Goal: Download file/media

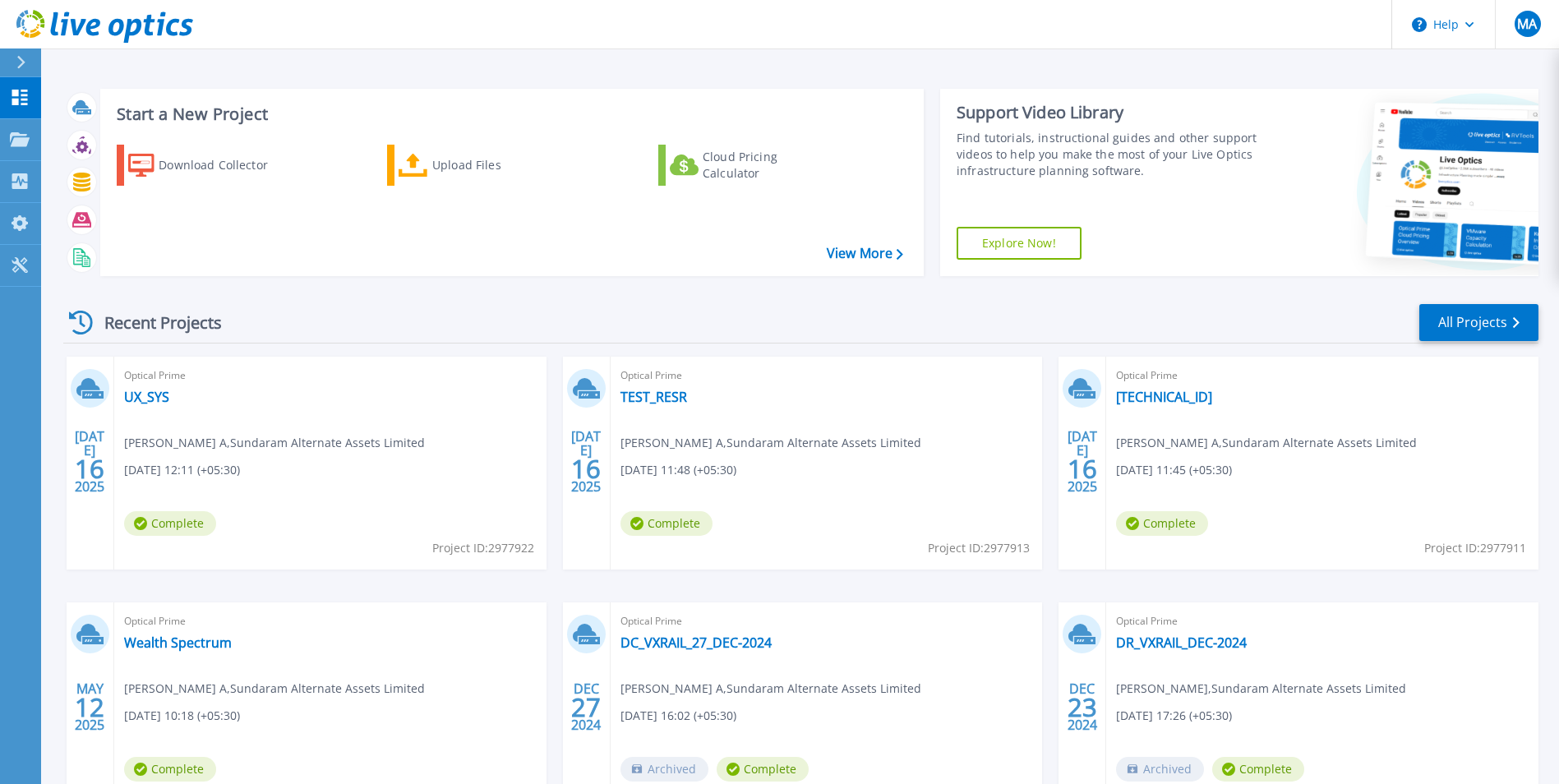
click at [225, 415] on div "Optical Prime UX_SYS [PERSON_NAME] A , Sundaram Alternate Assets Limited [DATE]…" at bounding box center [330, 462] width 433 height 213
click at [353, 431] on div "Optical Prime UX_SYS [PERSON_NAME] A , Sundaram Alternate Assets Limited [DATE]…" at bounding box center [330, 462] width 433 height 213
click at [169, 517] on span "Complete" at bounding box center [170, 523] width 92 height 25
click at [90, 389] on icon at bounding box center [88, 387] width 24 height 18
click at [611, 392] on div "Optical Prime TEST_RESR [PERSON_NAME] A , Sundaram Alternate Assets Limited [DA…" at bounding box center [826, 462] width 433 height 213
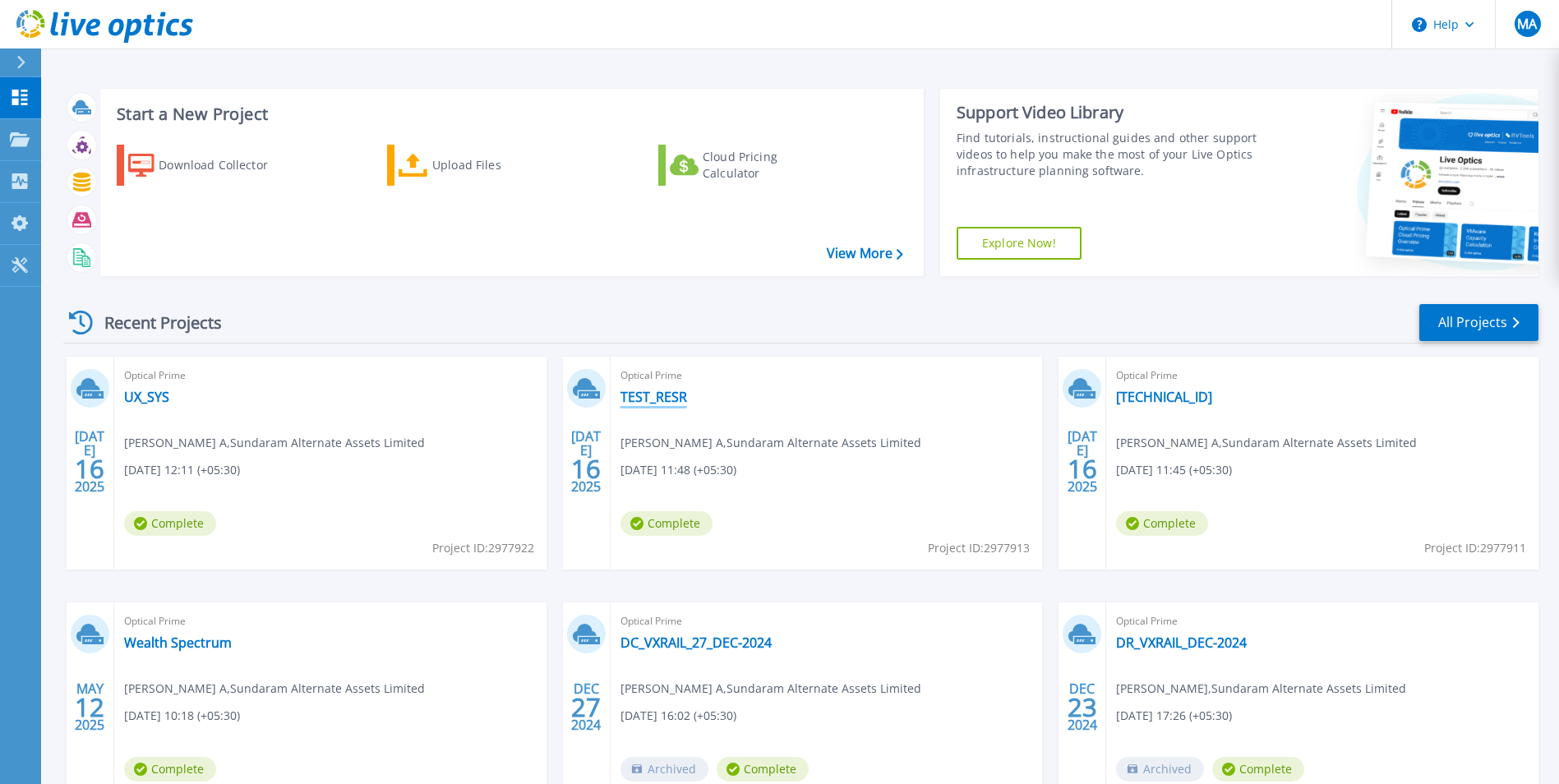
click at [649, 398] on link "TEST_RESR" at bounding box center [654, 396] width 67 height 16
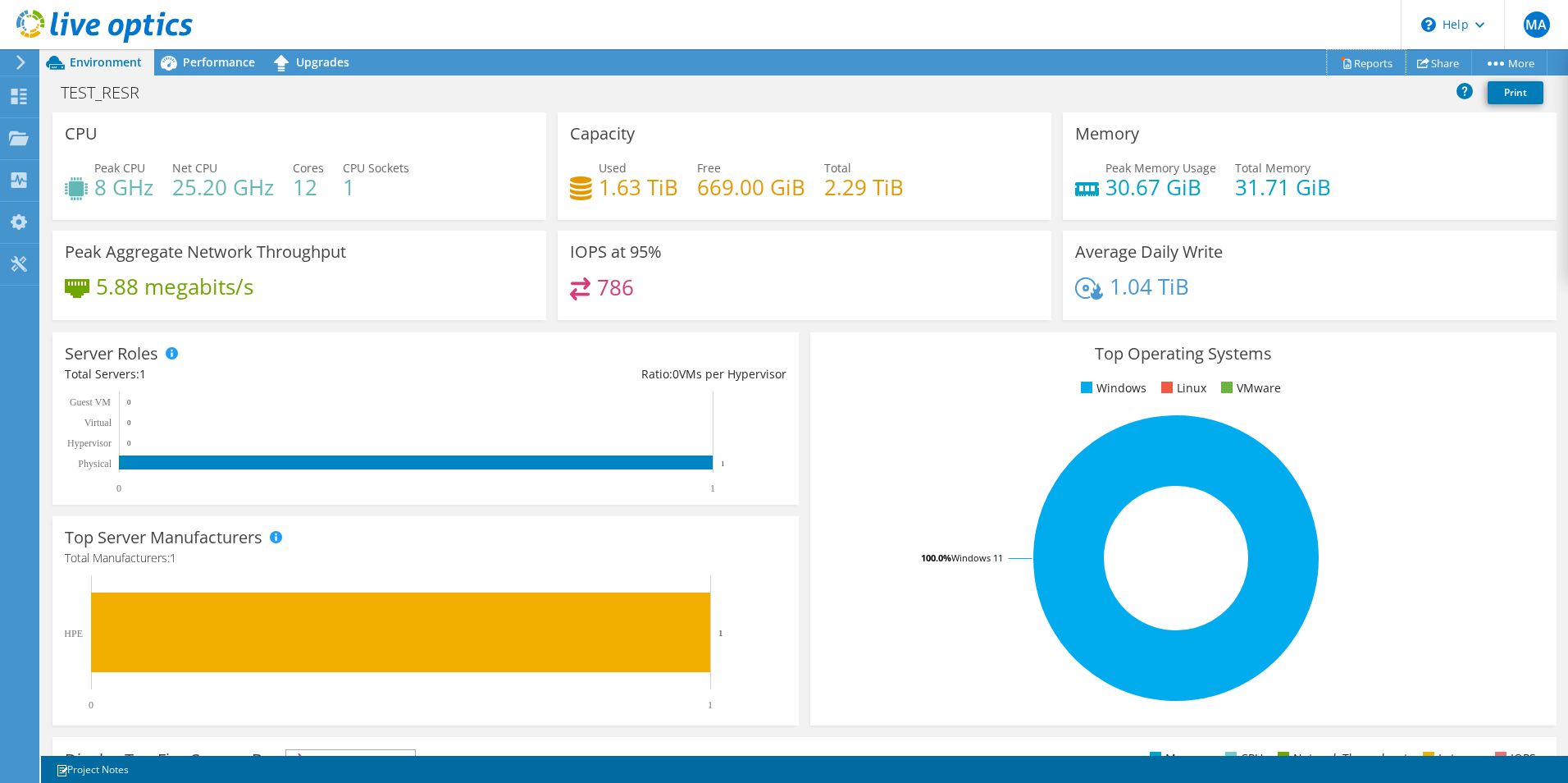
click at [1367, 67] on link "Reports" at bounding box center [1367, 62] width 79 height 25
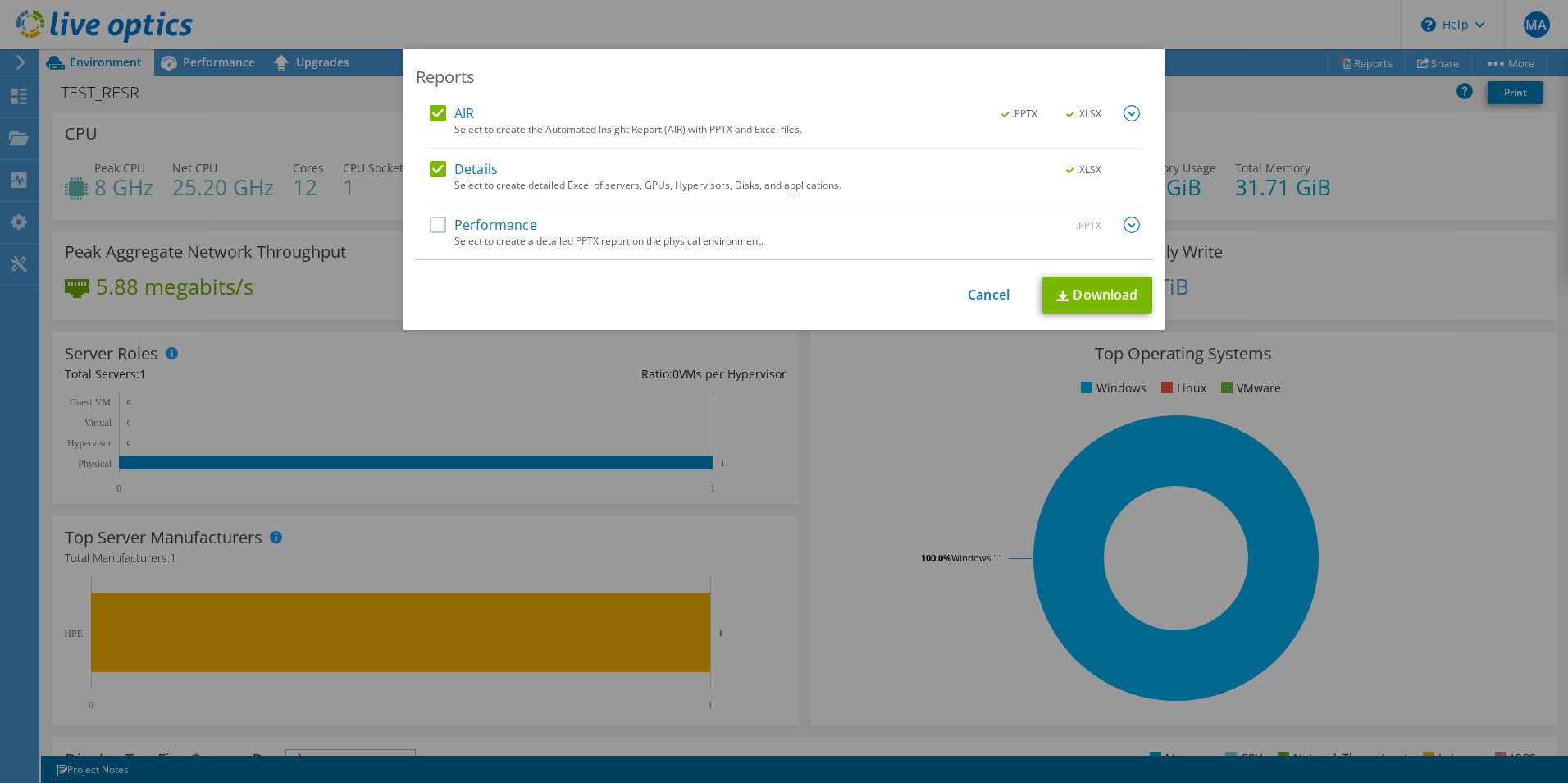
click at [487, 224] on label "Performance" at bounding box center [484, 224] width 108 height 16
click at [0, 0] on input "Performance" at bounding box center [0, 0] width 0 height 0
click at [1095, 298] on link "Download" at bounding box center [1097, 294] width 110 height 37
click at [974, 298] on link "Cancel" at bounding box center [988, 295] width 42 height 16
